Goal: Information Seeking & Learning: Learn about a topic

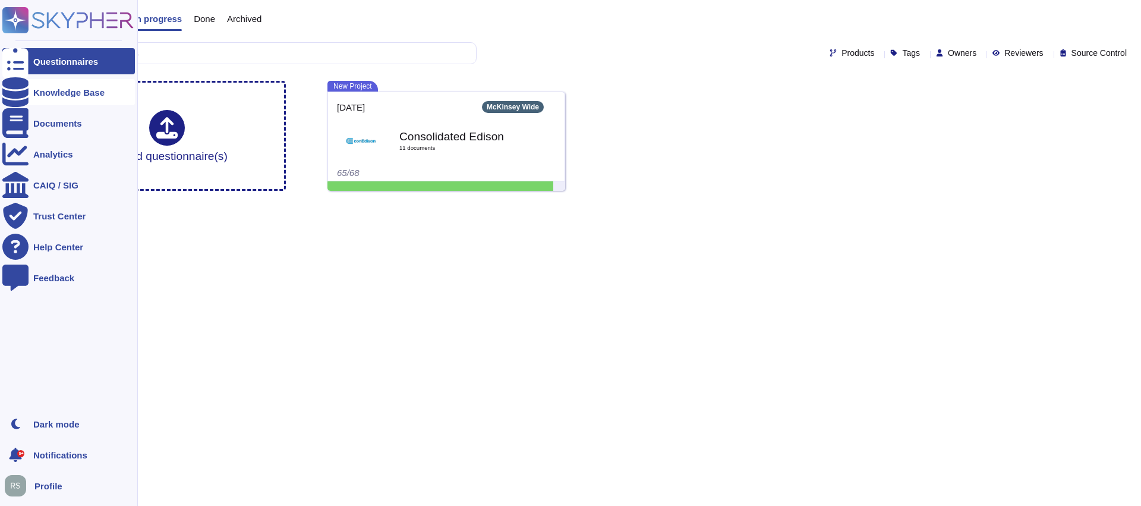
click at [46, 95] on div "Knowledge Base" at bounding box center [68, 92] width 71 height 9
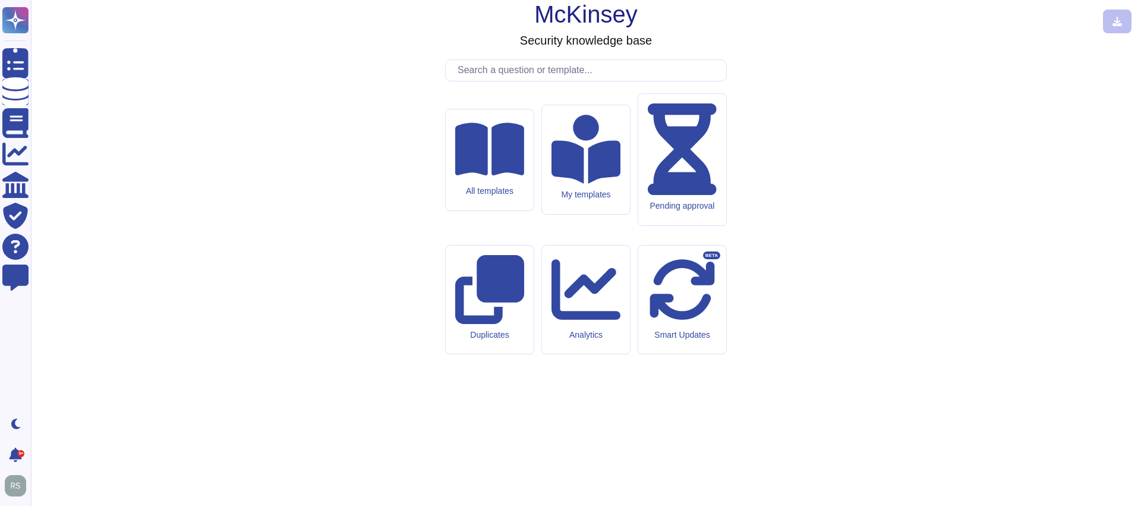
click at [492, 81] on input "text" at bounding box center [589, 70] width 275 height 21
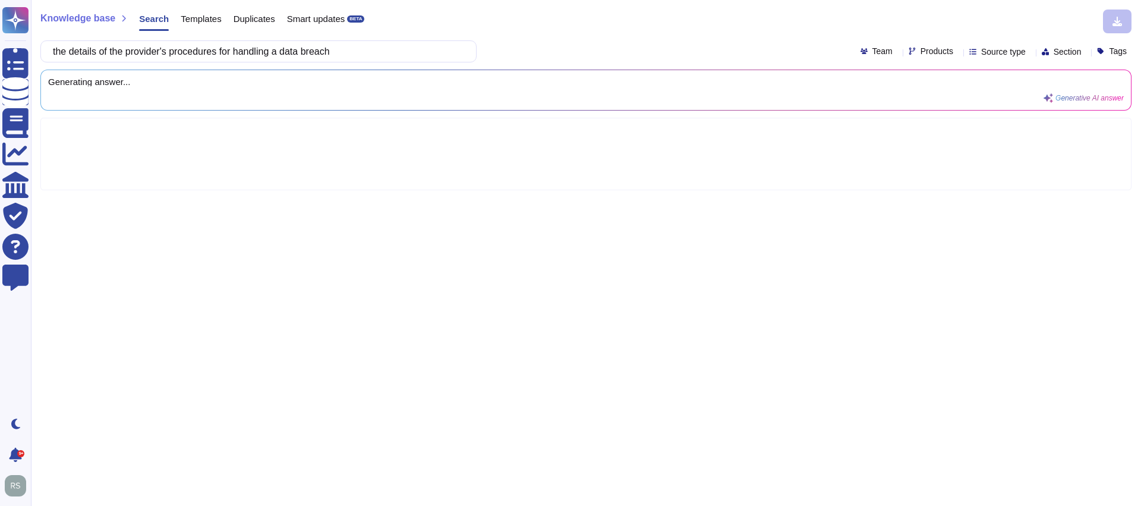
type input "the details of the provider's procedures for handling a data breach"
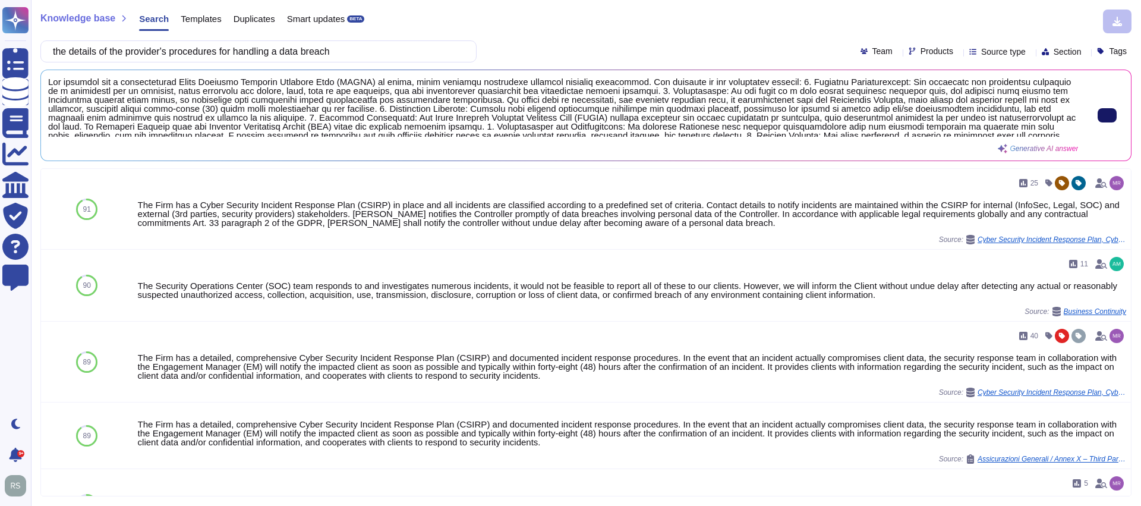
click at [922, 118] on span at bounding box center [563, 106] width 1030 height 59
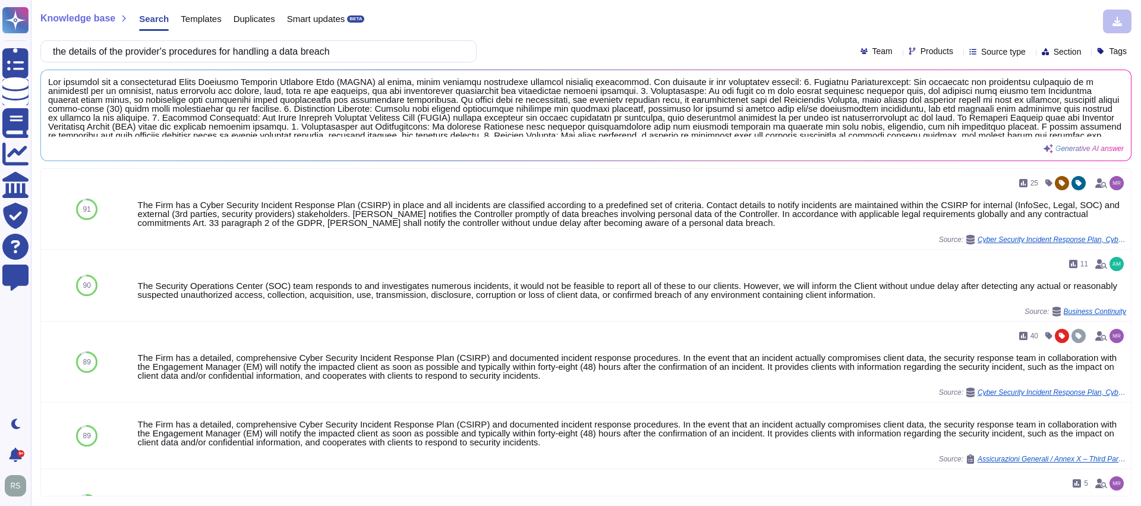
click at [877, 159] on div "Generative AI answer" at bounding box center [586, 115] width 1090 height 90
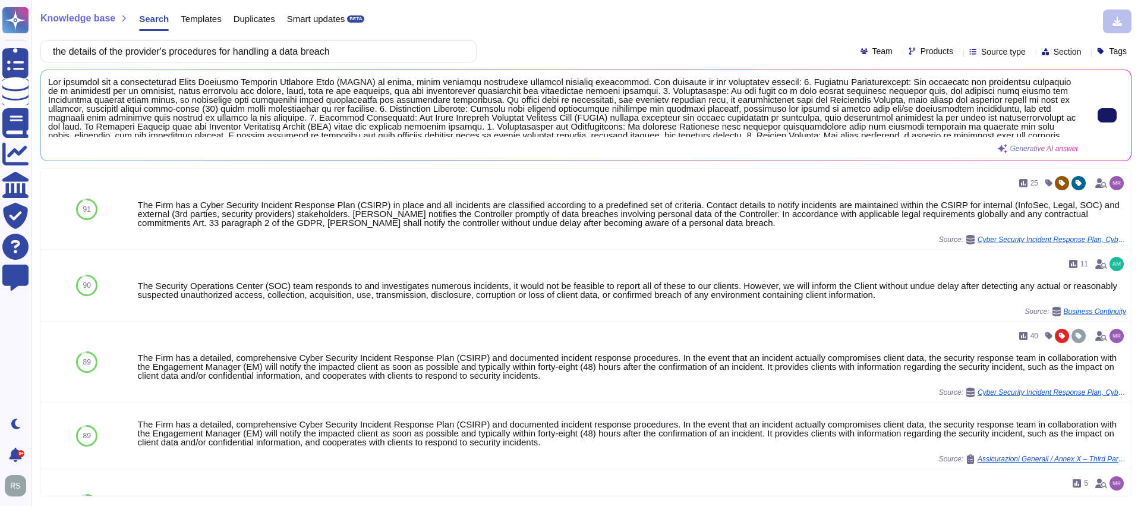
click at [199, 55] on input "the details of the provider's procedures for handling a data breach" at bounding box center [255, 51] width 417 height 21
paste input "Mention the process, with clear communication channels, roles and responsibilit…"
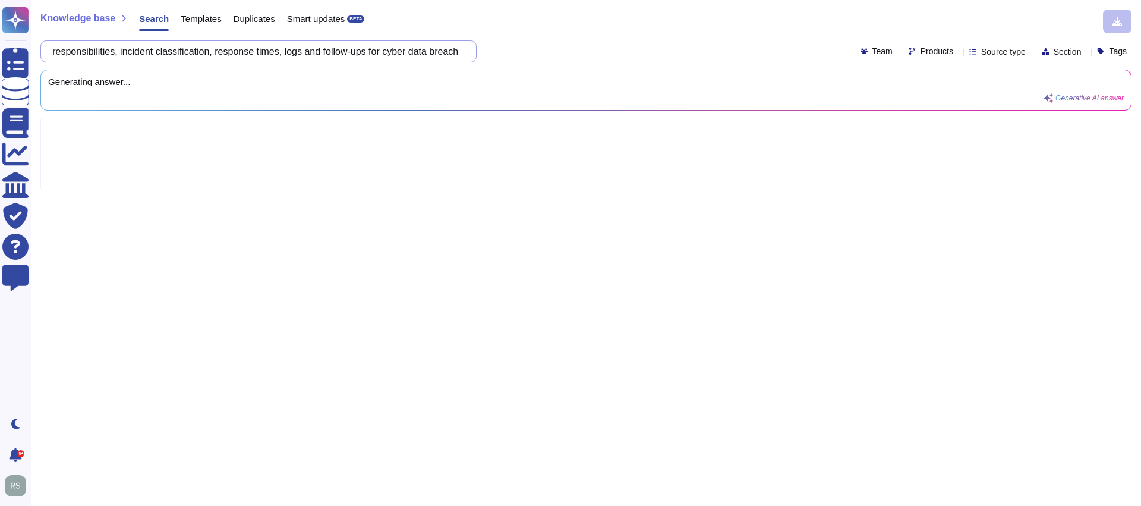
scroll to position [0, 316]
type input "Mention the process, with clear communication channels, roles and responsibilit…"
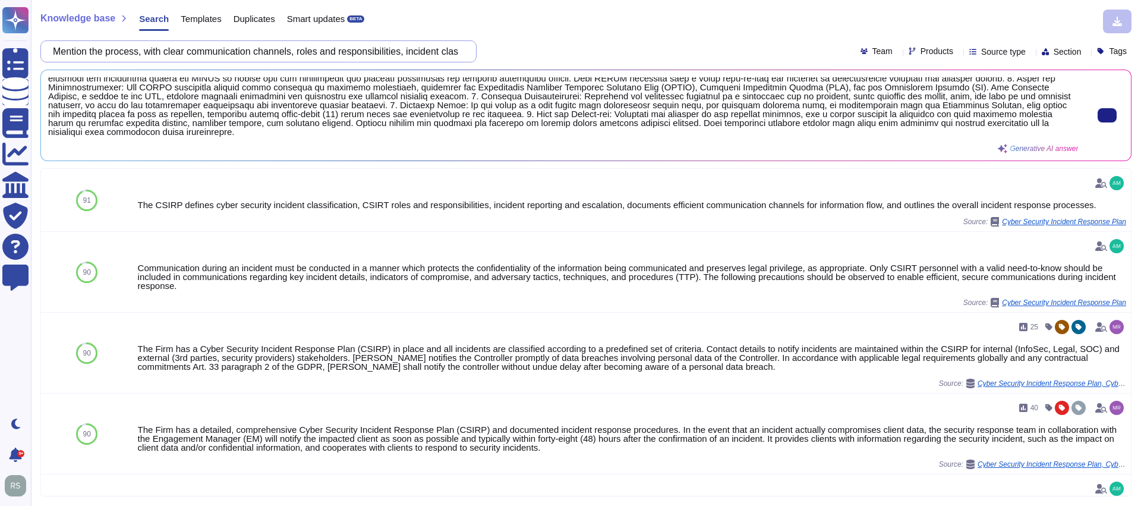
scroll to position [0, 0]
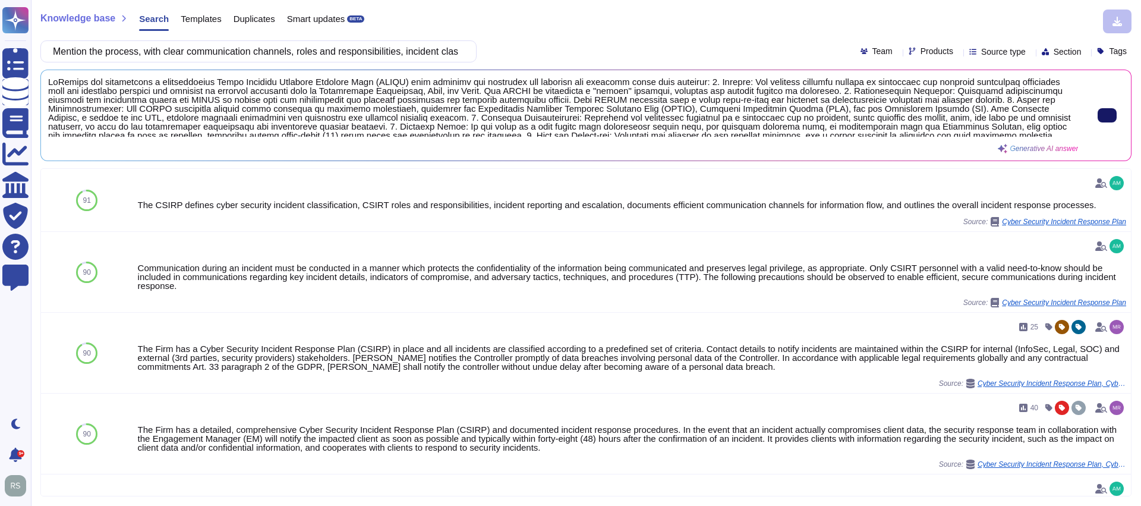
click at [1107, 115] on icon at bounding box center [1107, 115] width 0 height 0
click at [316, 55] on input "Mention the process, with clear communication channels, roles and responsibilit…" at bounding box center [255, 51] width 417 height 21
paste input "3. Does communication of a data breach occur within a specified time period"
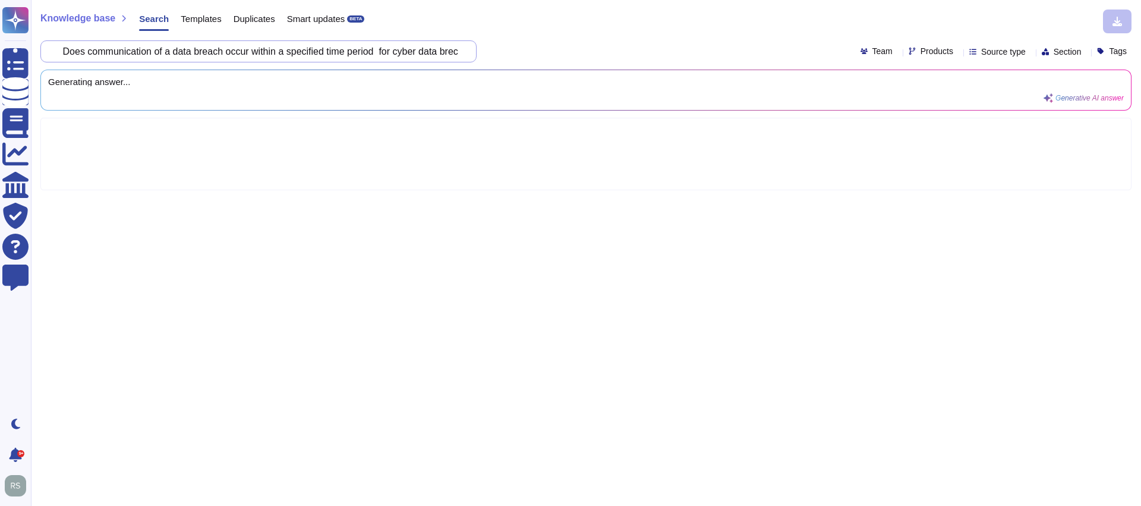
scroll to position [0, 36]
type input "3. Does communication of a data breach occur within a specified time period for…"
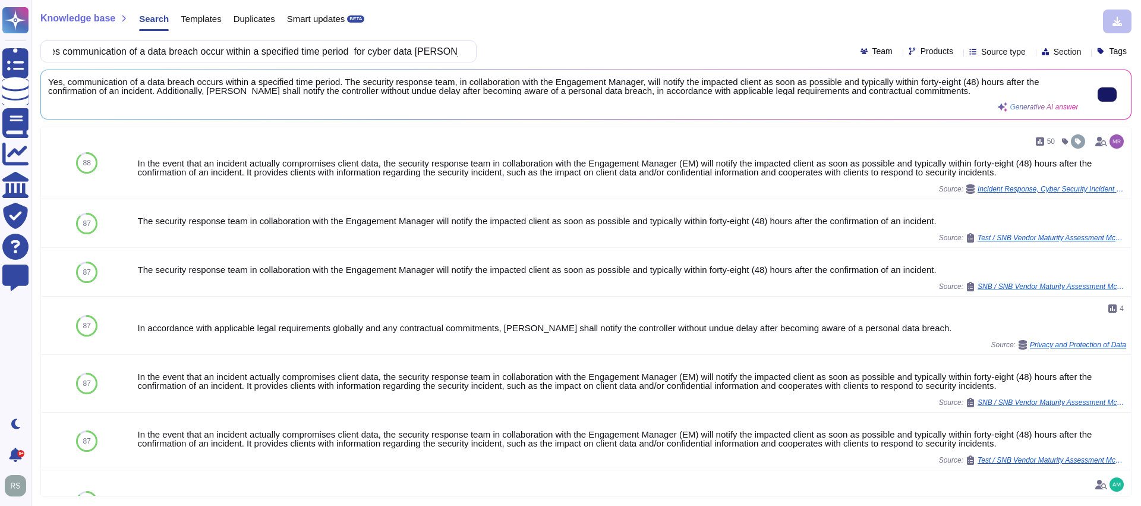
scroll to position [0, 0]
click at [442, 53] on input "3. Does communication of a data breach occur within a specified time period for…" at bounding box center [255, 51] width 417 height 21
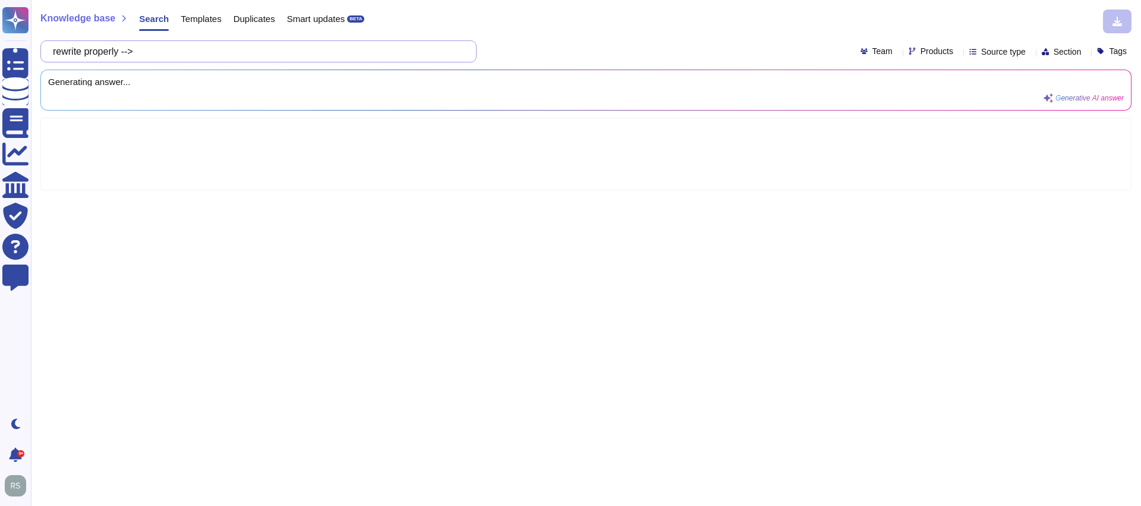
paste input "For your awareness, [GEOGRAPHIC_DATA] is where our default servers are and apar…"
type input "rewrite properly --> For your awareness, [GEOGRAPHIC_DATA] is where our default…"
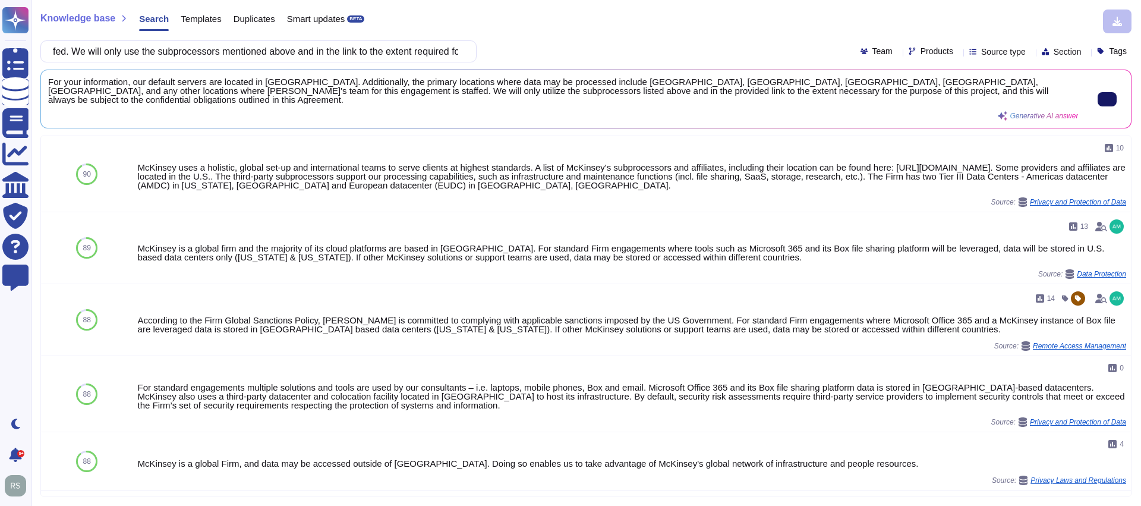
scroll to position [0, 0]
